Goal: Check status: Check status

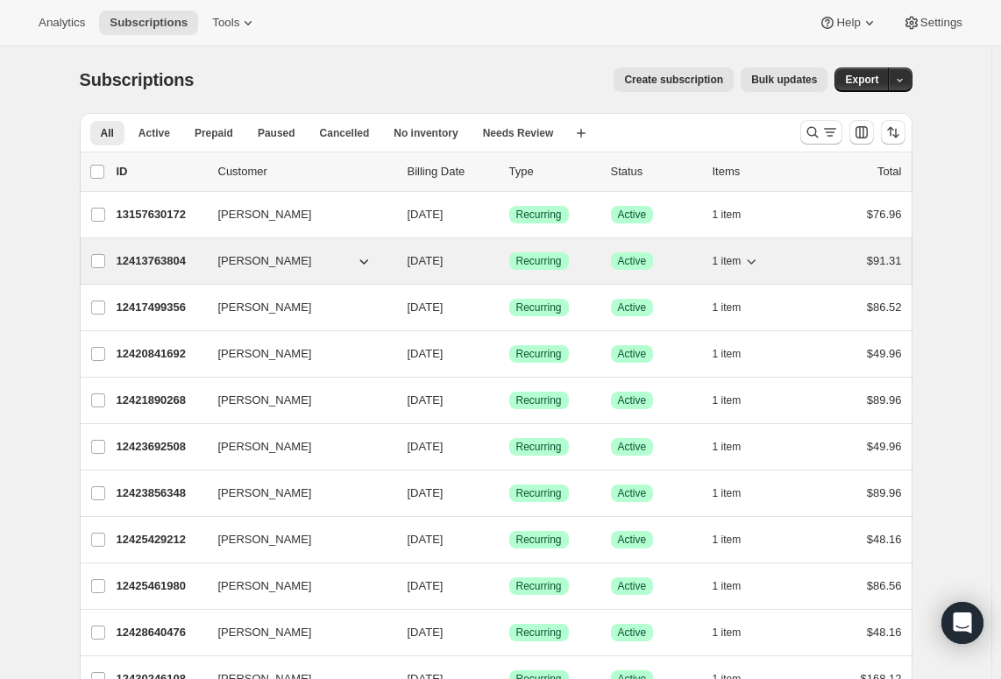
click at [248, 265] on span "Ian Scott" at bounding box center [265, 261] width 94 height 18
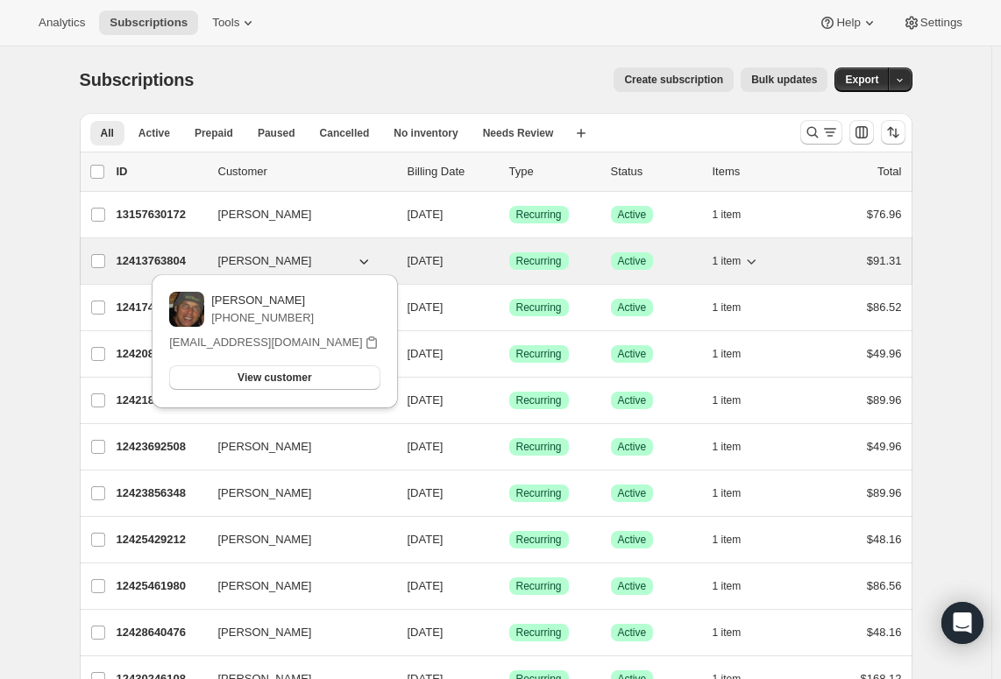
click at [161, 267] on p "12413763804" at bounding box center [161, 261] width 88 height 18
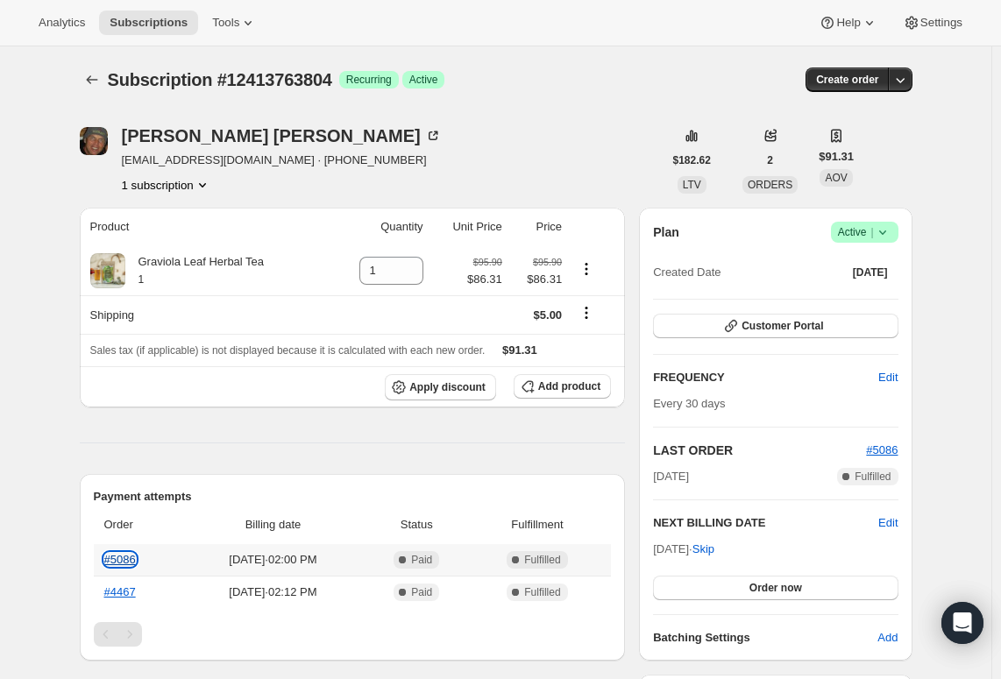
click at [131, 565] on link "#5086" at bounding box center [120, 559] width 32 height 13
click at [810, 323] on span "Customer Portal" at bounding box center [783, 326] width 82 height 14
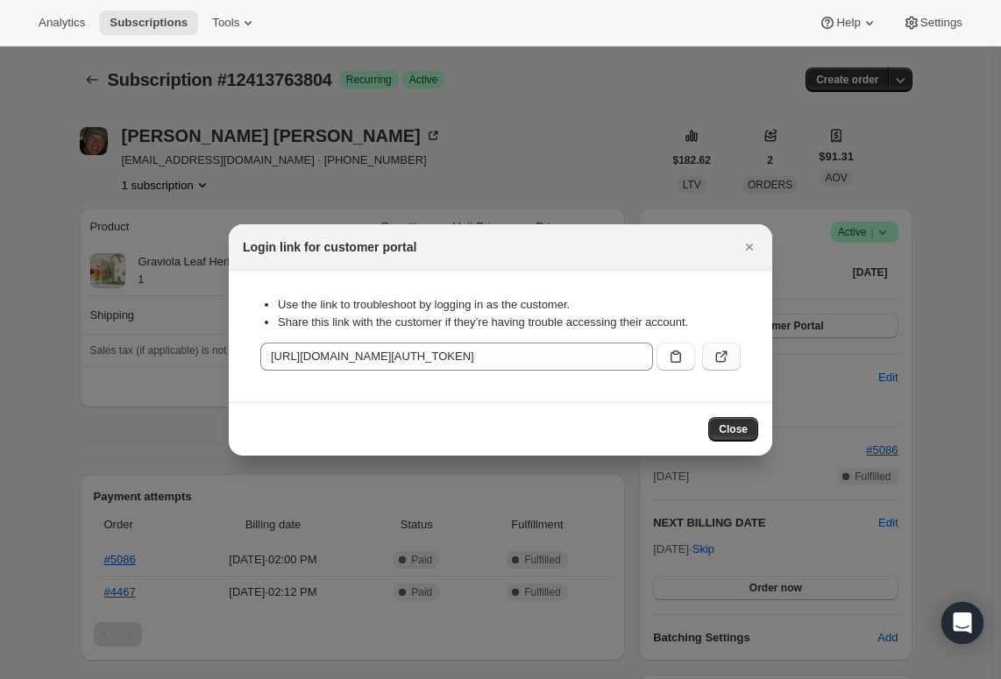
click at [721, 361] on icon ":rc0:" at bounding box center [722, 357] width 18 height 18
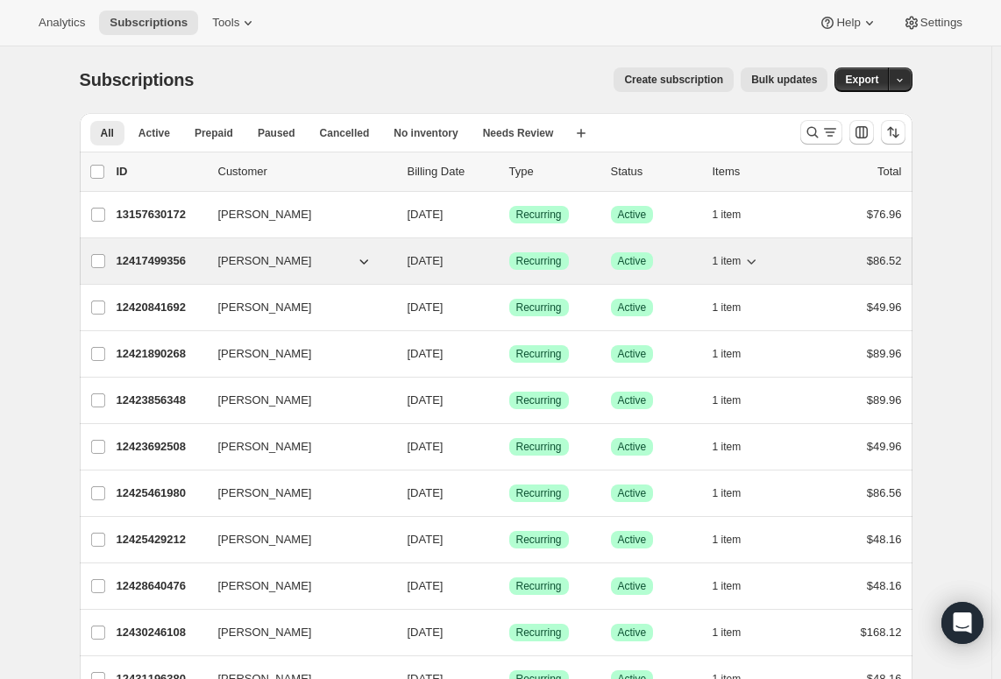
click at [157, 264] on p "12417499356" at bounding box center [161, 261] width 88 height 18
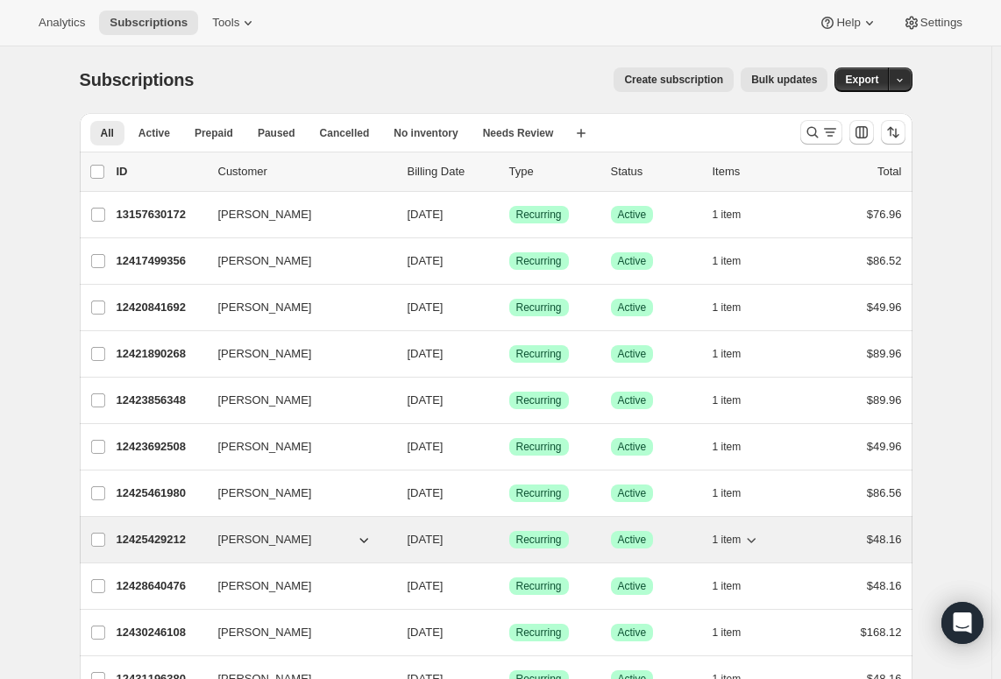
click at [162, 542] on p "12425429212" at bounding box center [161, 540] width 88 height 18
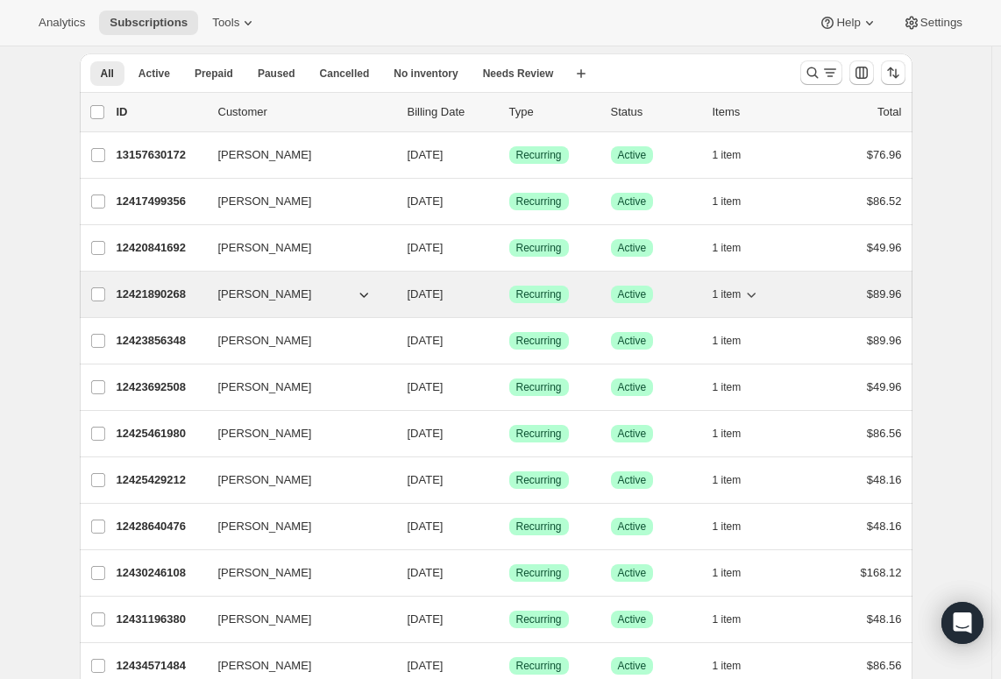
scroll to position [88, 0]
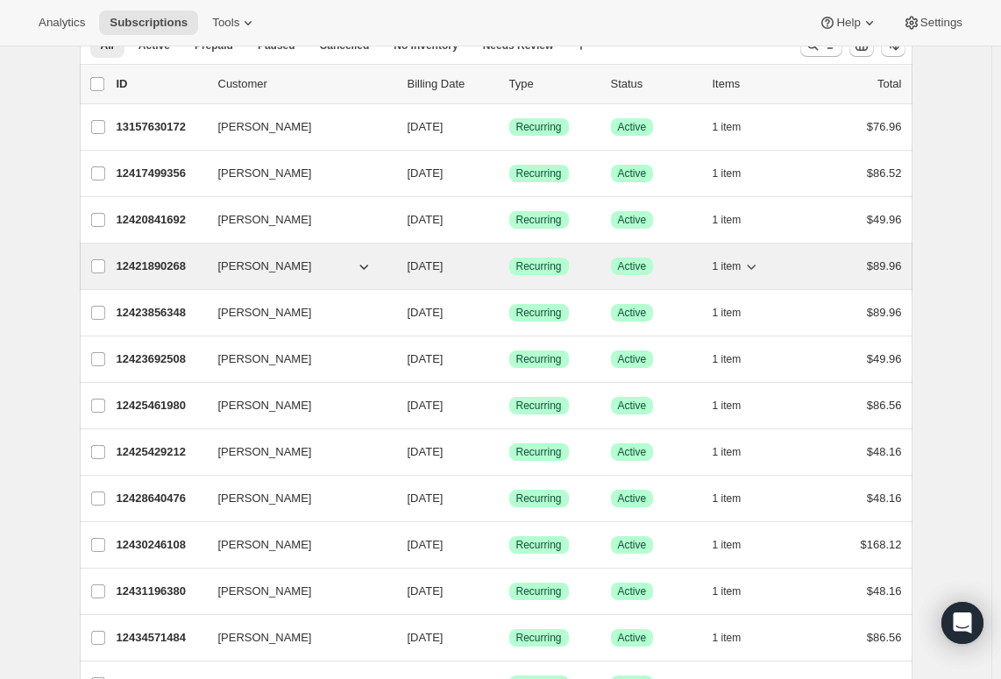
click at [143, 267] on p "12421890268" at bounding box center [161, 267] width 88 height 18
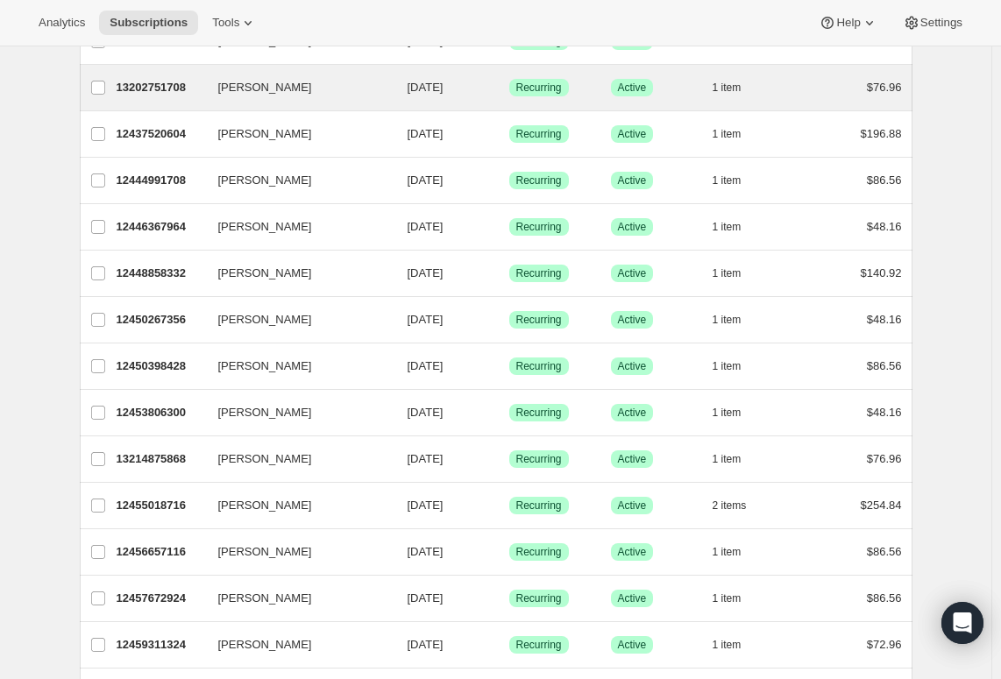
scroll to position [964, 0]
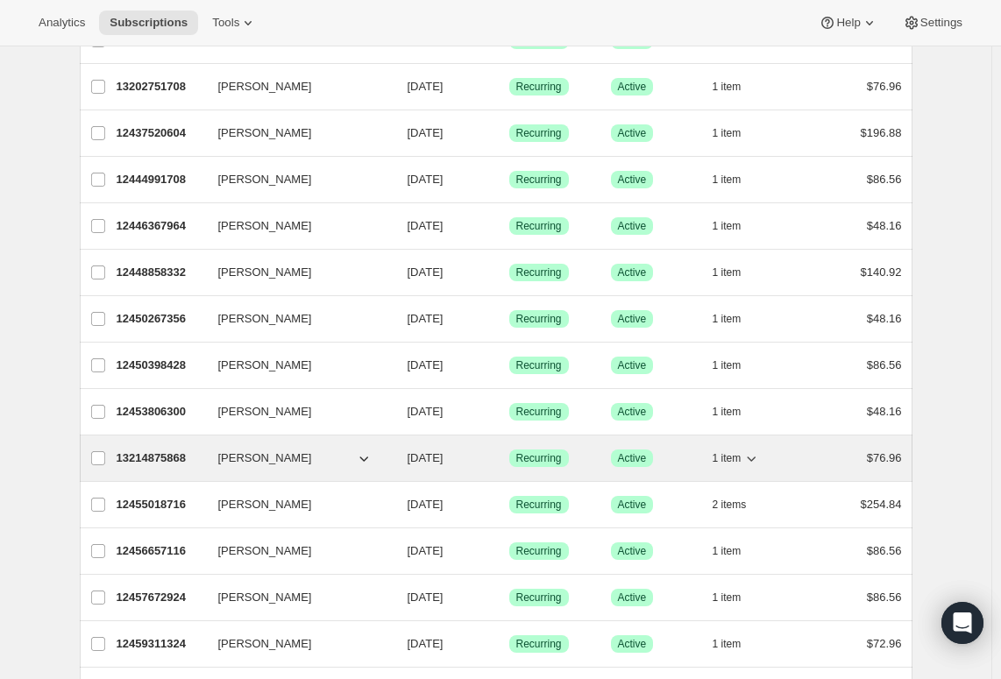
click at [140, 460] on p "13214875868" at bounding box center [161, 459] width 88 height 18
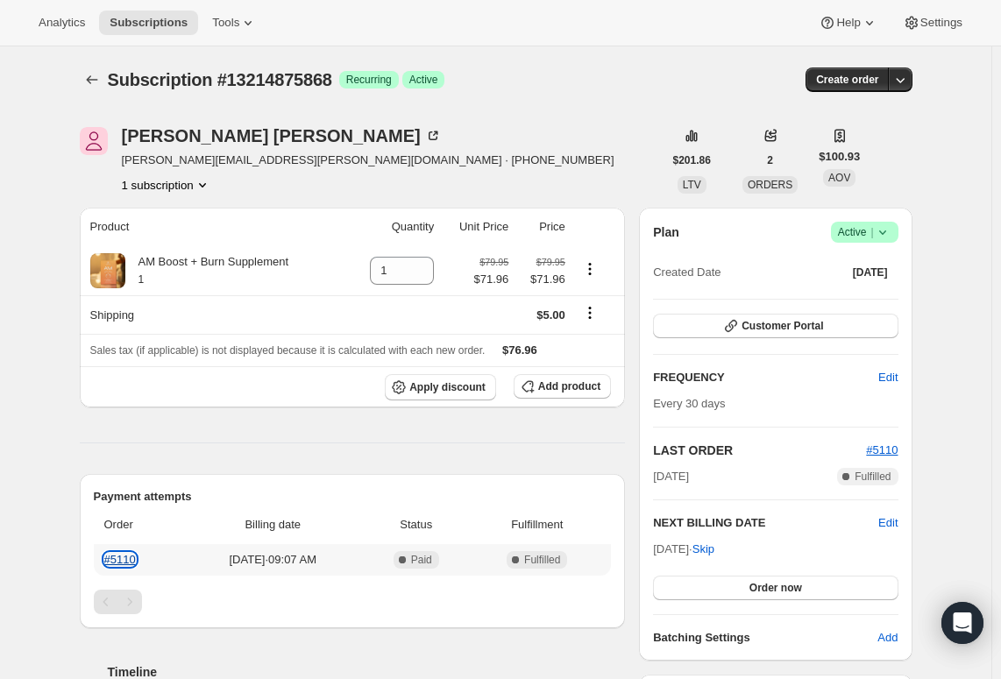
click at [130, 558] on link "#5110" at bounding box center [120, 559] width 32 height 13
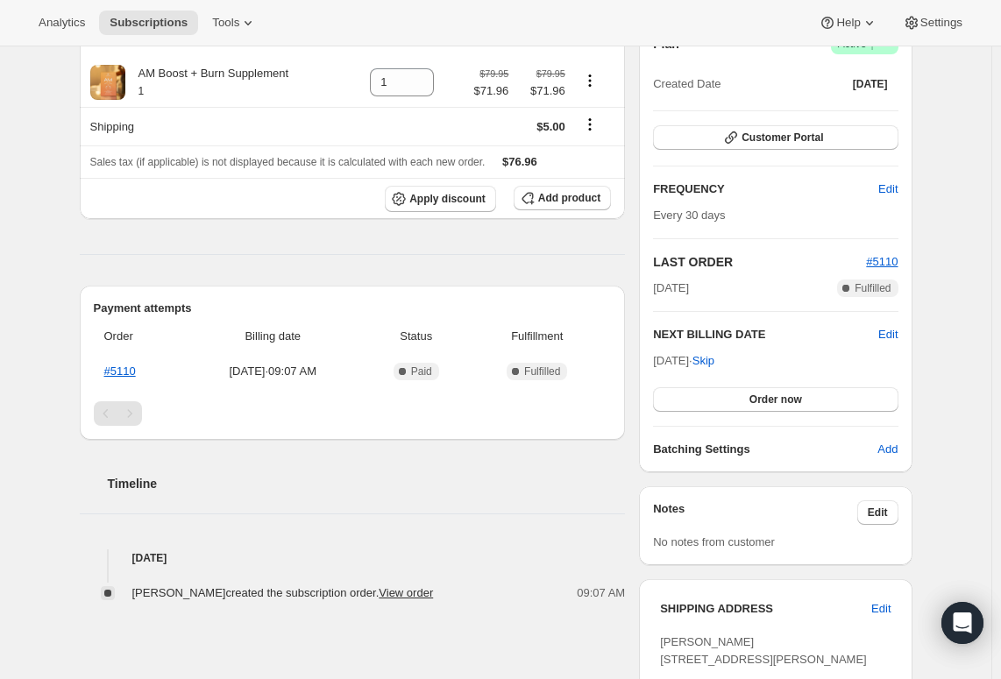
scroll to position [175, 0]
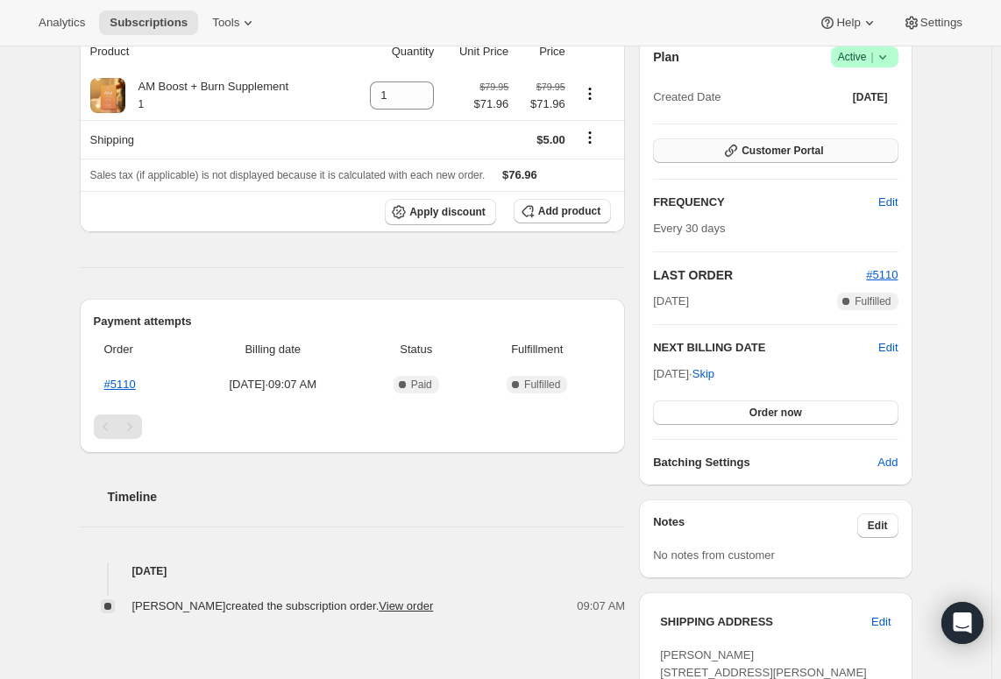
click at [775, 156] on span "Customer Portal" at bounding box center [783, 151] width 82 height 14
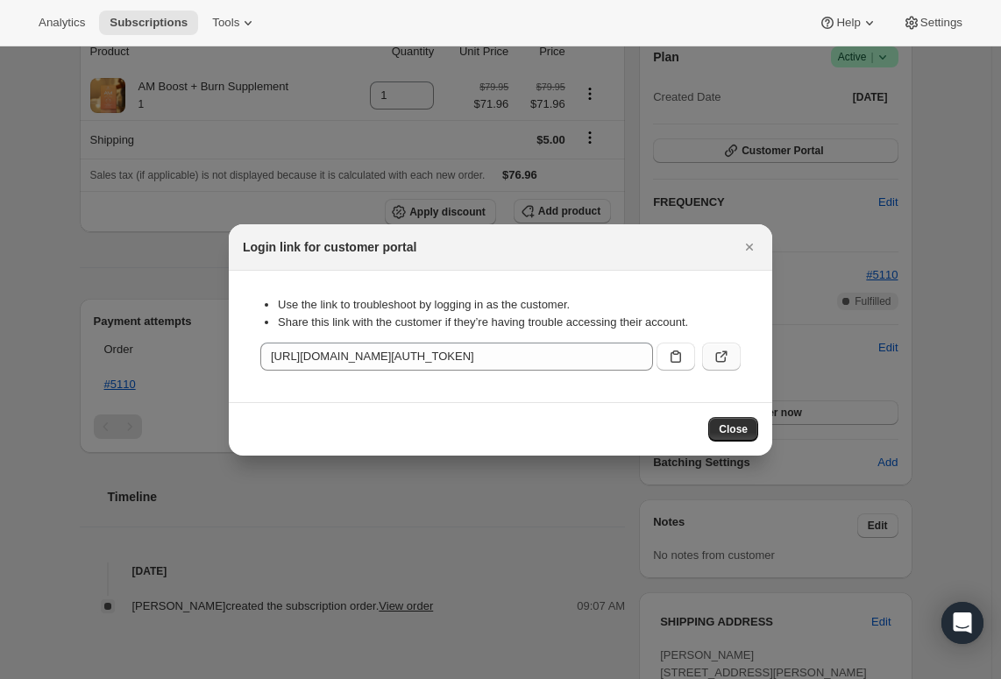
click at [716, 361] on icon ":rc0:" at bounding box center [722, 357] width 18 height 18
click at [737, 429] on span "Close" at bounding box center [733, 430] width 29 height 14
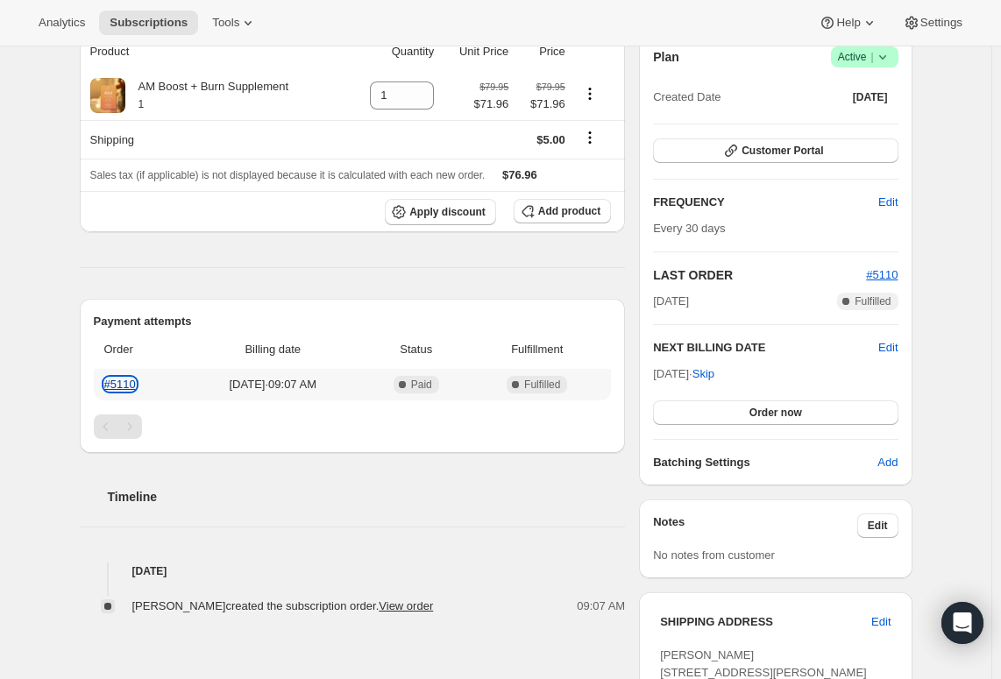
click at [125, 389] on link "#5110" at bounding box center [120, 384] width 32 height 13
